Goal: Task Accomplishment & Management: Use online tool/utility

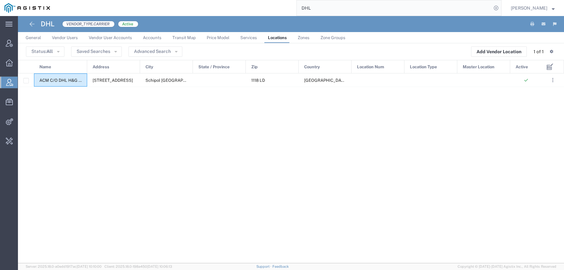
drag, startPoint x: 333, startPoint y: 10, endPoint x: 242, endPoint y: 9, distance: 91.4
click at [297, 9] on input "DHL" at bounding box center [394, 7] width 195 height 15
type input "S"
type input "AIT"
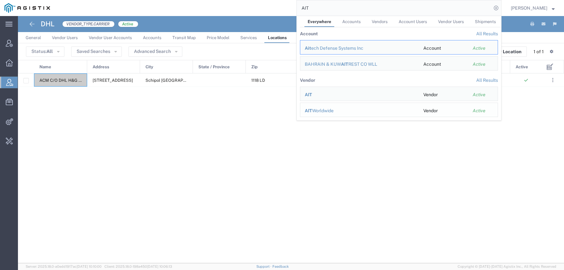
click at [332, 114] on div "AIT Worldwide" at bounding box center [360, 110] width 110 height 7
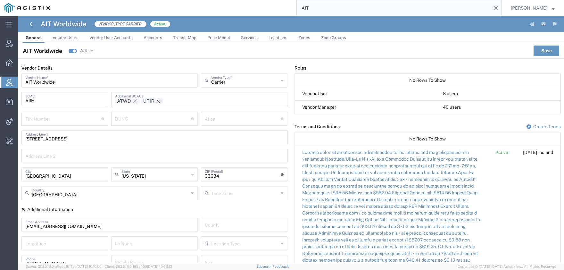
click at [217, 37] on span "Price Model" at bounding box center [218, 37] width 23 height 5
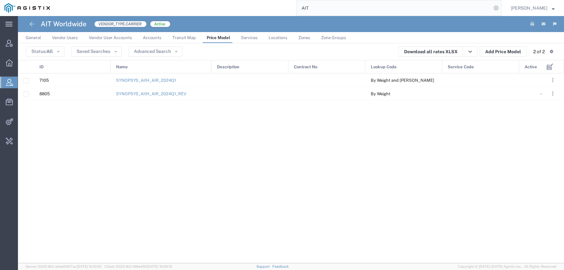
drag, startPoint x: 188, startPoint y: 65, endPoint x: 213, endPoint y: 66, distance: 24.7
click at [213, 66] on div at bounding box center [211, 66] width 3 height 13
click at [127, 93] on link "SYNOPSYS_AIIH_AIR_2024Q1_REV" at bounding box center [151, 93] width 71 height 5
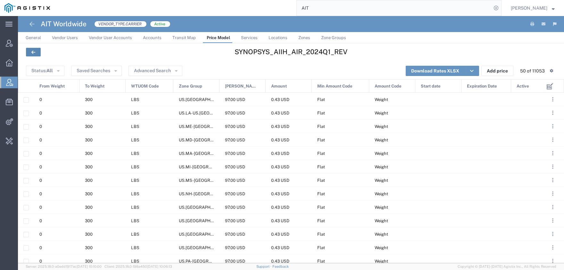
click at [36, 54] on link at bounding box center [33, 52] width 15 height 9
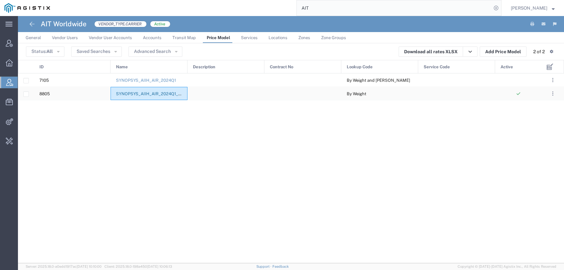
click at [159, 94] on link "SYNOPSYS_AIIH_AIR_2024Q1_REV" at bounding box center [151, 93] width 71 height 5
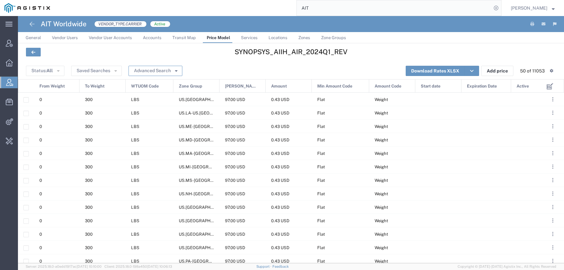
click at [149, 72] on button "Advanced Search" at bounding box center [156, 71] width 54 height 10
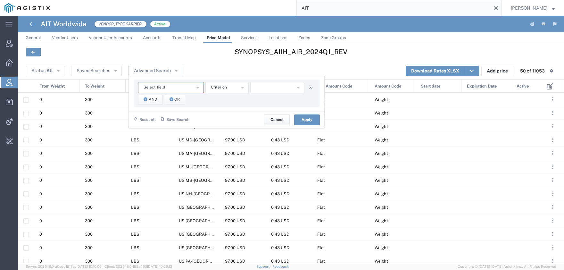
click at [172, 88] on button "Select field" at bounding box center [171, 87] width 66 height 11
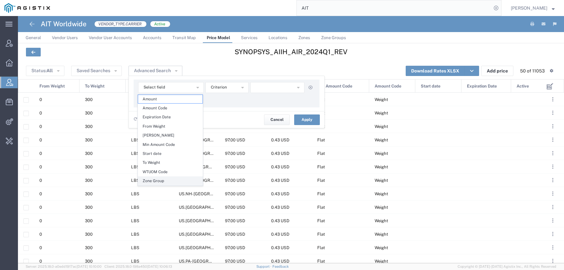
click at [175, 181] on span "Zone Group" at bounding box center [170, 181] width 64 height 8
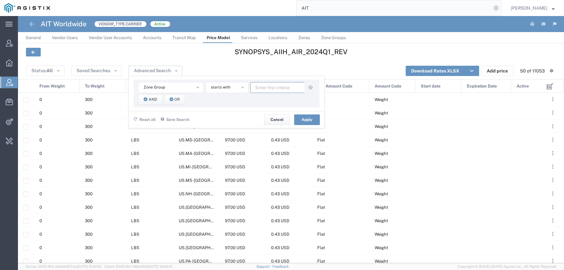
click at [261, 91] on input "text" at bounding box center [277, 87] width 55 height 11
click at [308, 122] on button "Apply" at bounding box center [307, 119] width 26 height 10
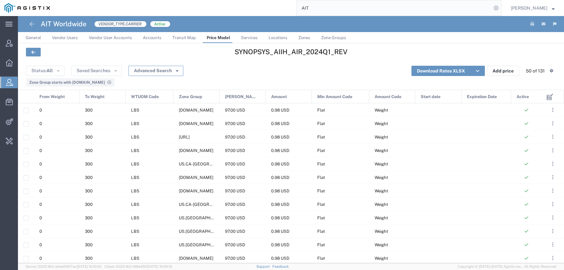
click at [161, 70] on button "Advanced Search" at bounding box center [156, 71] width 55 height 10
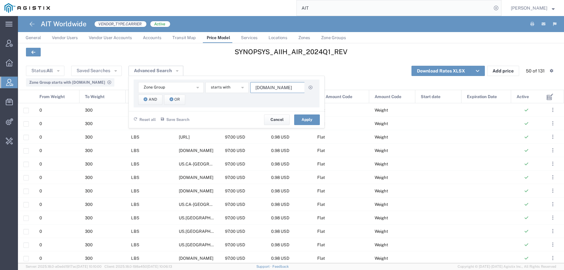
click at [274, 87] on input "[DOMAIN_NAME]" at bounding box center [277, 87] width 55 height 11
type input "[DOMAIN_NAME]"
click at [301, 119] on button "Apply" at bounding box center [307, 119] width 26 height 10
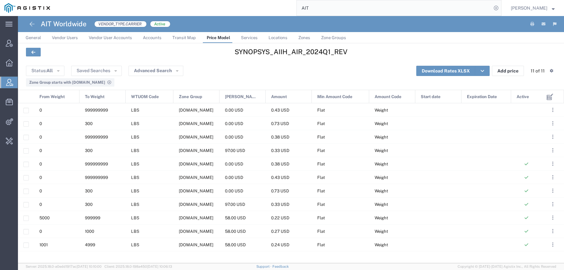
click at [52, 98] on span "From Weight" at bounding box center [51, 96] width 25 height 13
click at [108, 99] on div "To Weight" at bounding box center [103, 96] width 46 height 13
click at [70, 165] on div "0" at bounding box center [57, 163] width 46 height 13
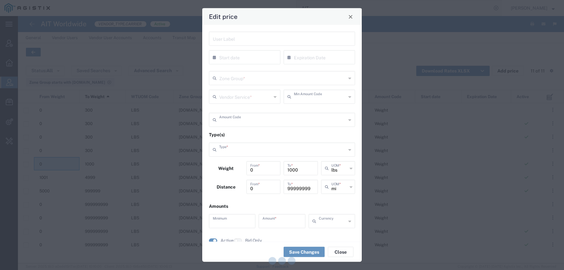
type input "Flat"
type input "Weight"
type input "Weight and Distance"
type input "58"
type input "0.27"
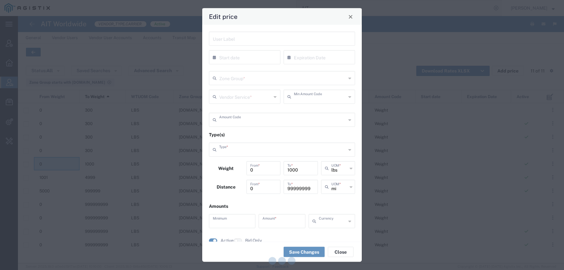
type input "USD"
type input "[DOMAIN_NAME]"
type input "Domestic Local"
click at [354, 18] on button "Close" at bounding box center [350, 16] width 9 height 9
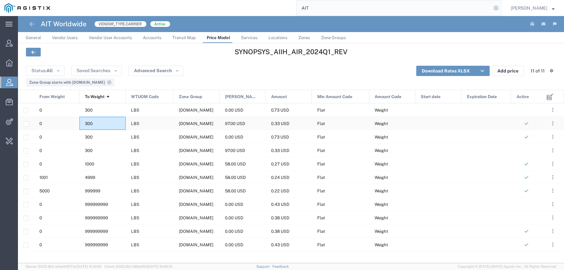
click at [118, 124] on div "300" at bounding box center [103, 123] width 46 height 13
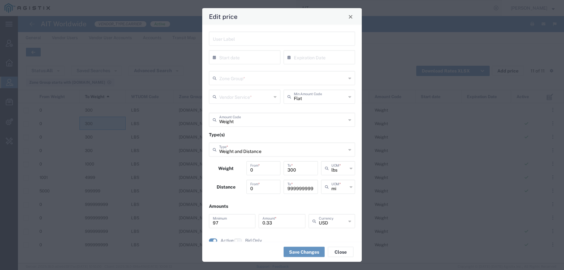
type input "[DOMAIN_NAME]"
type input "Standard"
click at [349, 14] on button "Close" at bounding box center [350, 16] width 9 height 9
